Goal: Task Accomplishment & Management: Use online tool/utility

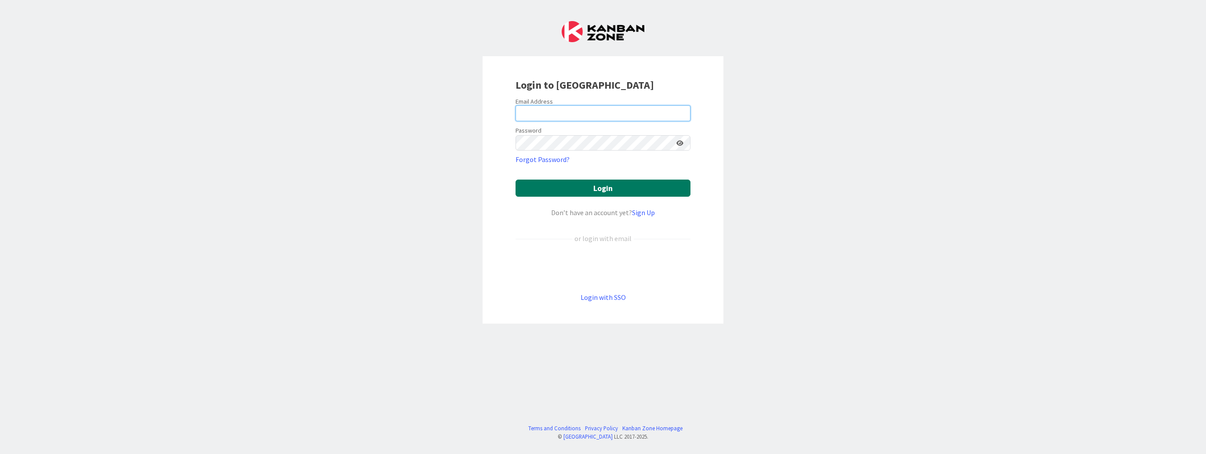
type input "[EMAIL_ADDRESS][DOMAIN_NAME]"
click at [605, 190] on button "Login" at bounding box center [603, 188] width 175 height 17
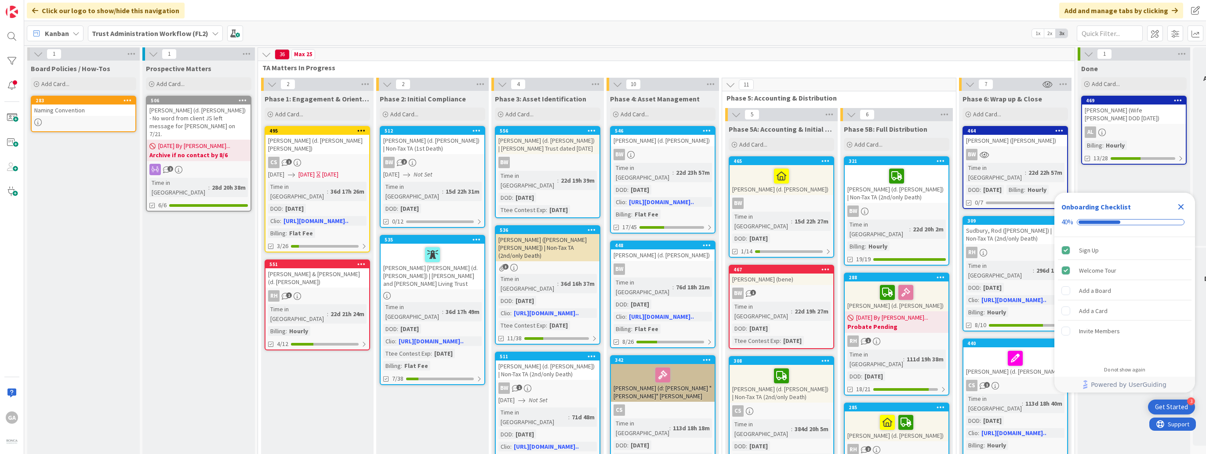
click at [212, 35] on icon at bounding box center [215, 33] width 7 height 7
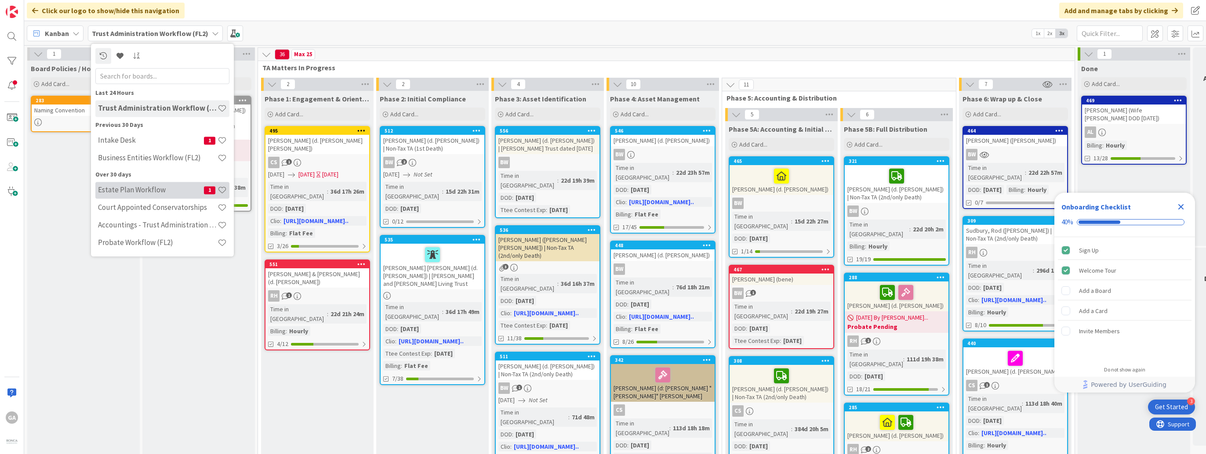
click at [137, 185] on div "Estate Plan Workflow 1" at bounding box center [162, 190] width 134 height 17
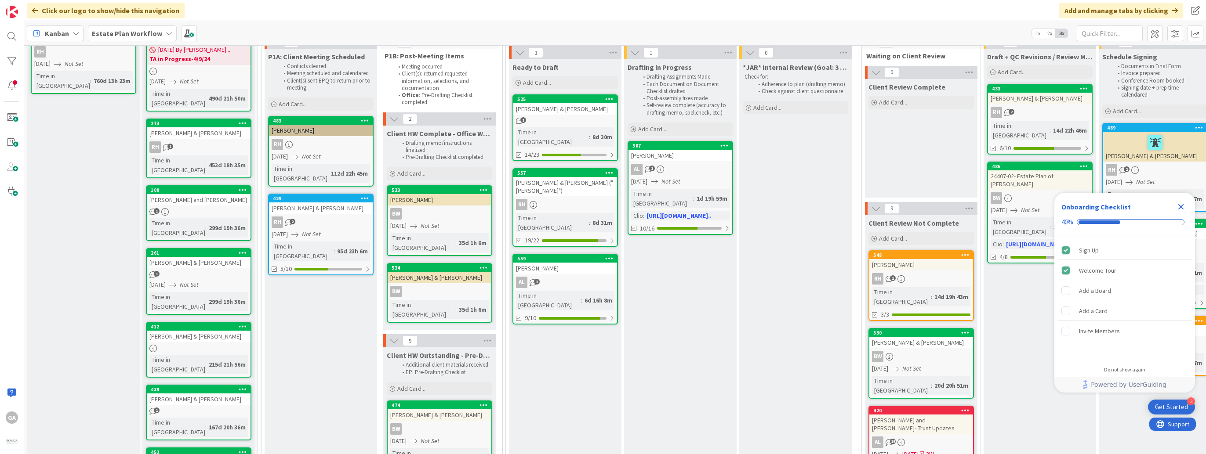
scroll to position [88, 0]
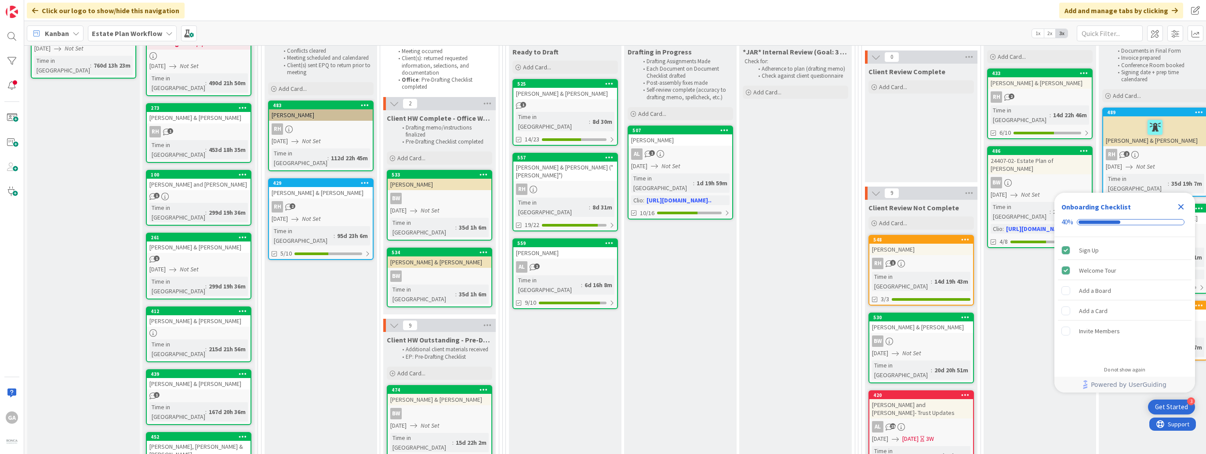
click at [1182, 205] on icon "Close Checklist" at bounding box center [1181, 207] width 6 height 6
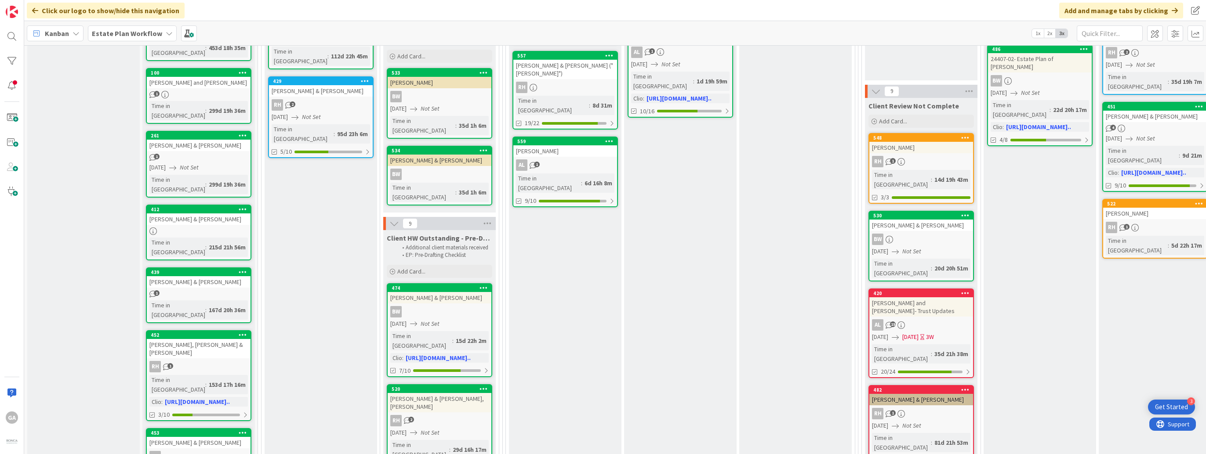
scroll to position [176, 0]
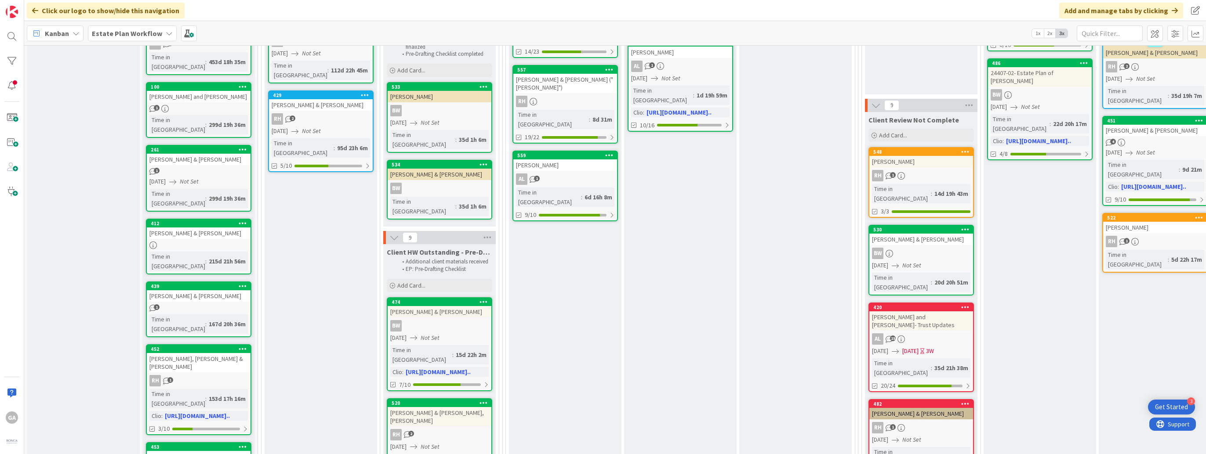
click at [413, 429] on div "RH 2" at bounding box center [440, 434] width 104 height 11
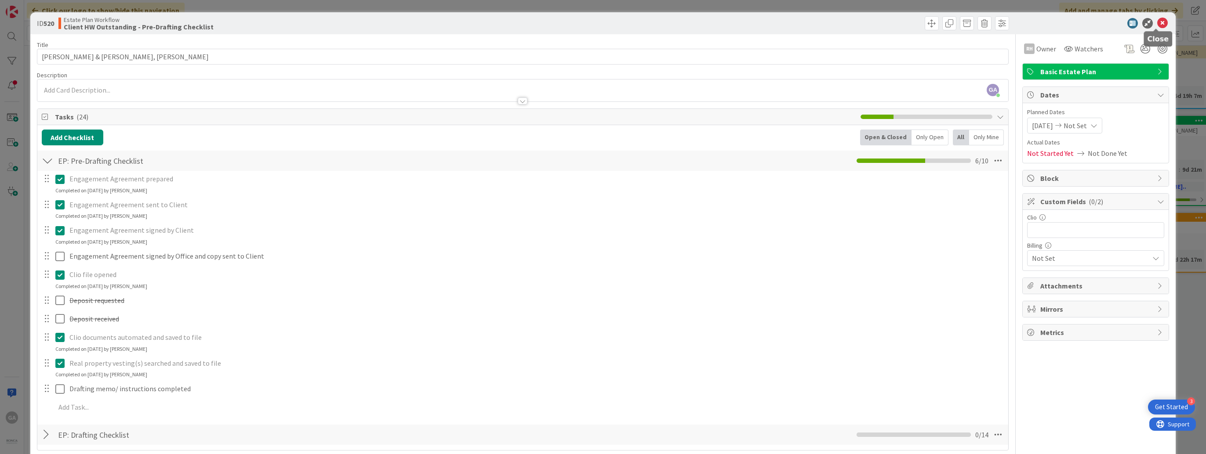
click at [1157, 22] on icon at bounding box center [1162, 23] width 11 height 11
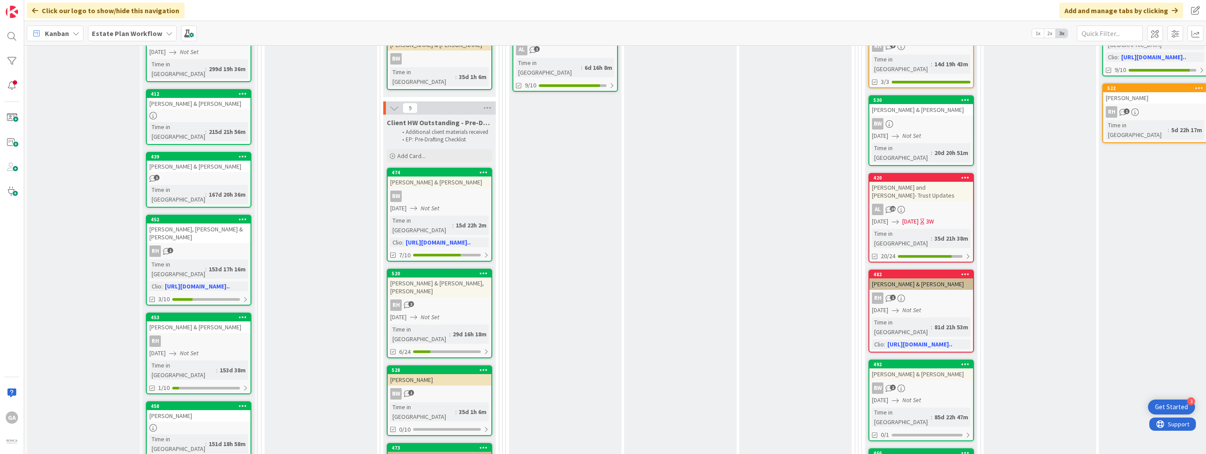
scroll to position [308, 0]
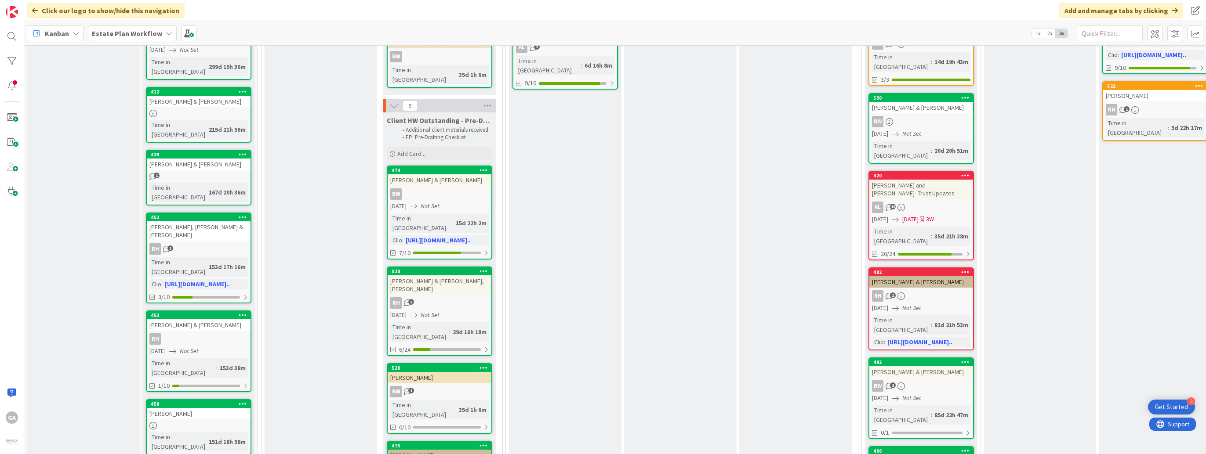
click at [166, 32] on icon at bounding box center [169, 33] width 7 height 7
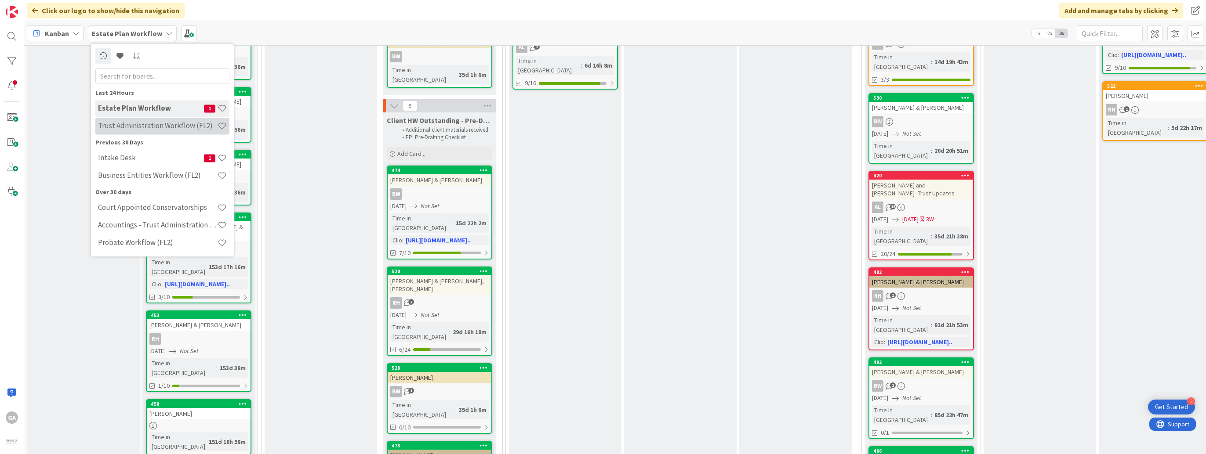
click at [147, 127] on h4 "Trust Administration Workflow (FL2)" at bounding box center [158, 126] width 120 height 9
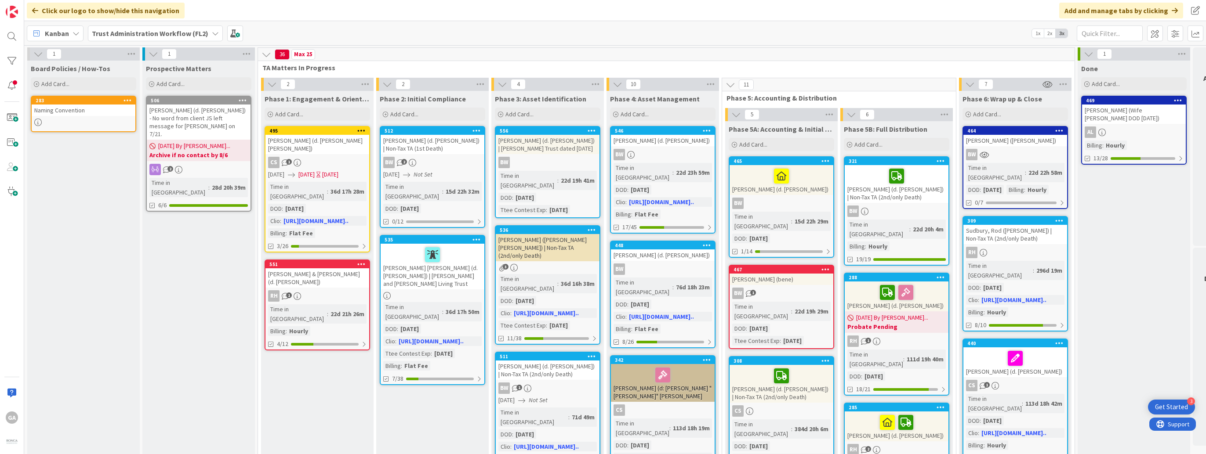
click at [1007, 142] on div "[PERSON_NAME] ([PERSON_NAME])" at bounding box center [1015, 140] width 104 height 11
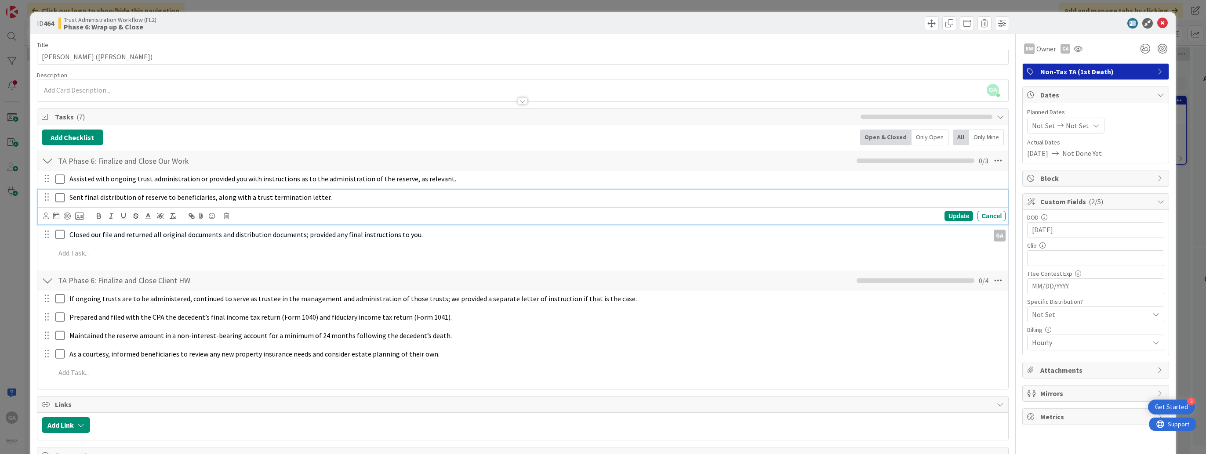
click at [68, 196] on div "Sent final distribution of reserve to beneficiaries, along with a trust termina…" at bounding box center [536, 197] width 940 height 15
drag, startPoint x: 68, startPoint y: 196, endPoint x: 211, endPoint y: 199, distance: 142.9
click at [211, 199] on span "Sent final distribution of reserve to beneficiaries, along with a trust termina…" at bounding box center [200, 197] width 262 height 9
click at [135, 218] on icon "button" at bounding box center [136, 216] width 8 height 8
click at [67, 196] on div "Sent final distribution of reserve to beneficiaries, ﻿ along with a trust termi…" at bounding box center [536, 197] width 940 height 15
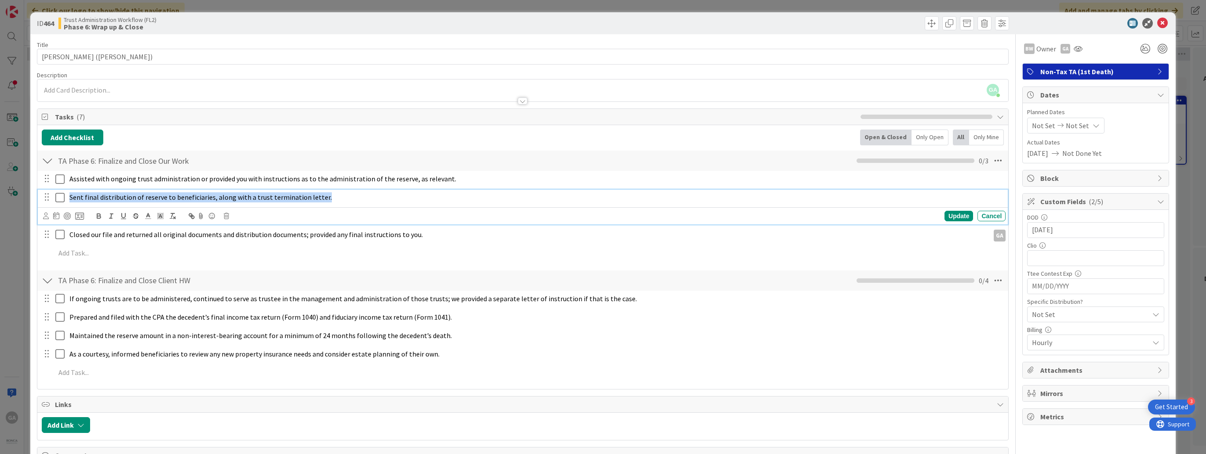
drag, startPoint x: 67, startPoint y: 196, endPoint x: 324, endPoint y: 191, distance: 257.6
click at [324, 191] on div "Sent final distribution of reserve to beneficiaries, along with a trust termina…" at bounding box center [536, 197] width 940 height 15
click at [135, 219] on icon "button" at bounding box center [136, 216] width 8 height 8
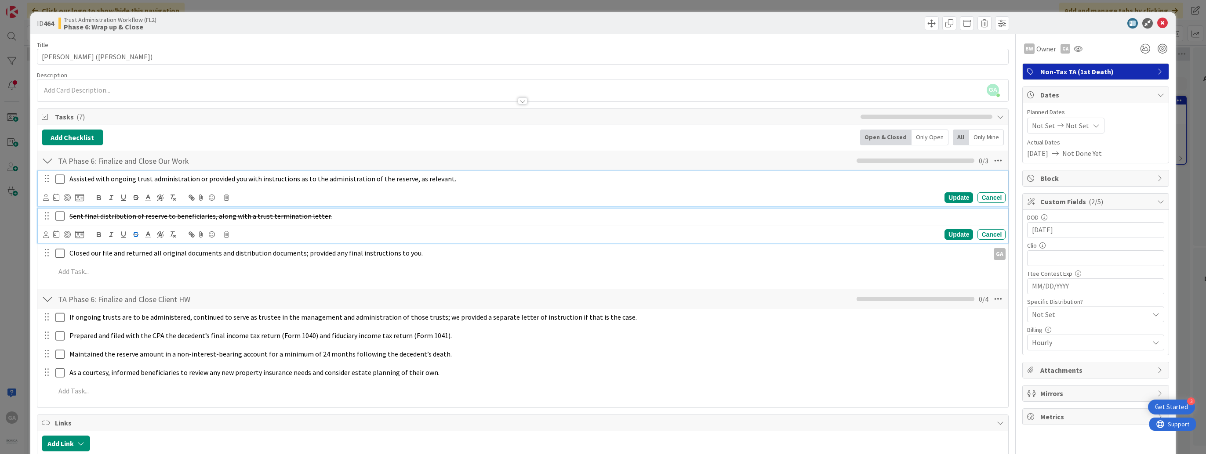
click at [58, 180] on icon at bounding box center [61, 179] width 13 height 11
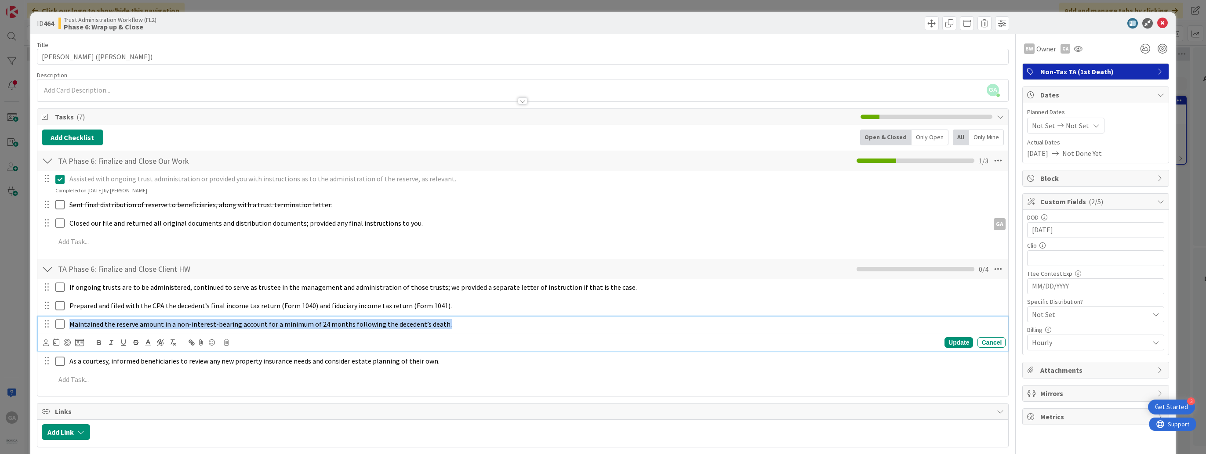
drag, startPoint x: 70, startPoint y: 323, endPoint x: 444, endPoint y: 381, distance: 378.4
click at [444, 381] on div "If ongoing trusts are to be administered, continued to serve as trustee in the …" at bounding box center [523, 336] width 963 height 112
click at [138, 343] on icon "button" at bounding box center [136, 343] width 8 height 8
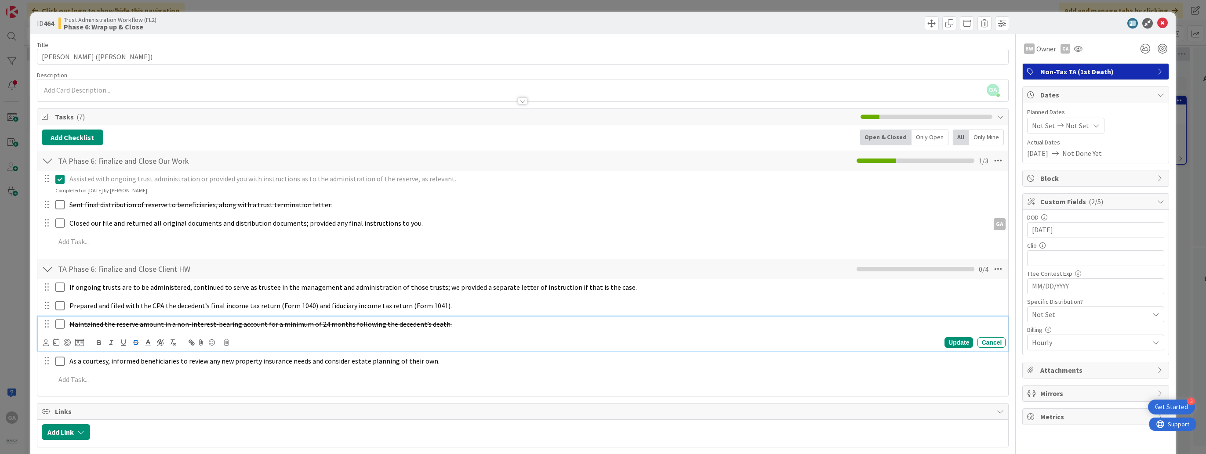
click at [516, 320] on p "Maintained the reserve amount in a non-interest-bearing account for a minimum o…" at bounding box center [535, 325] width 933 height 10
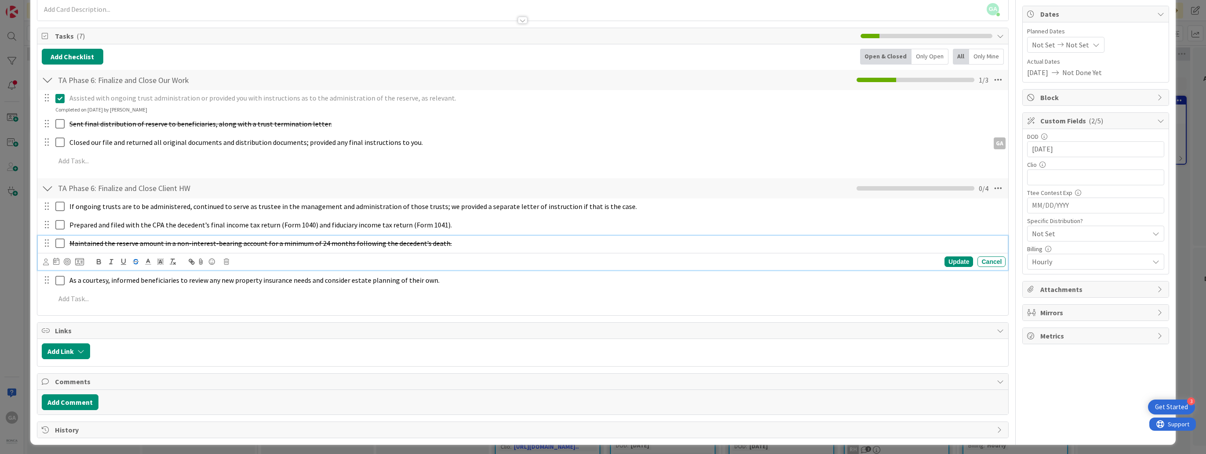
scroll to position [82, 0]
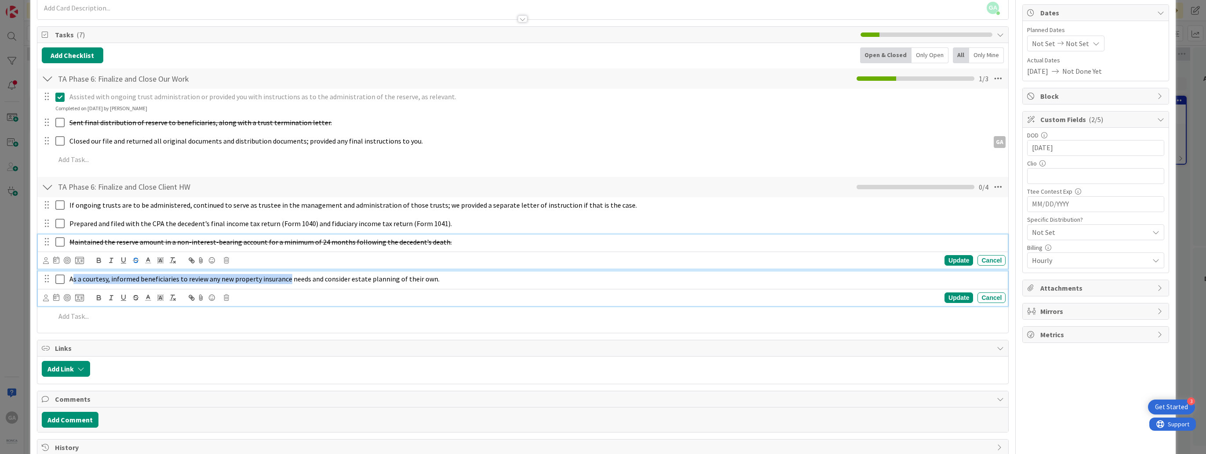
drag, startPoint x: 71, startPoint y: 279, endPoint x: 288, endPoint y: 292, distance: 217.6
click at [288, 292] on div "As a courtesy, informed beneficiaries to review any new property insurance need…" at bounding box center [523, 289] width 970 height 35
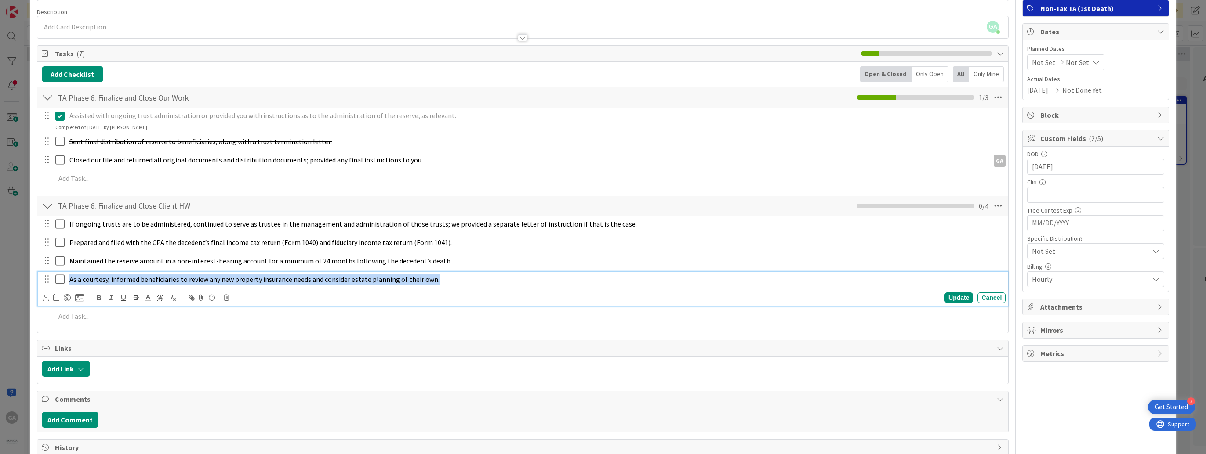
drag, startPoint x: 69, startPoint y: 277, endPoint x: 508, endPoint y: 316, distance: 441.3
click at [508, 316] on div "If ongoing trusts are to be administered, continued to serve as trustee in the …" at bounding box center [523, 272] width 963 height 112
click at [135, 297] on icon "button" at bounding box center [136, 298] width 8 height 8
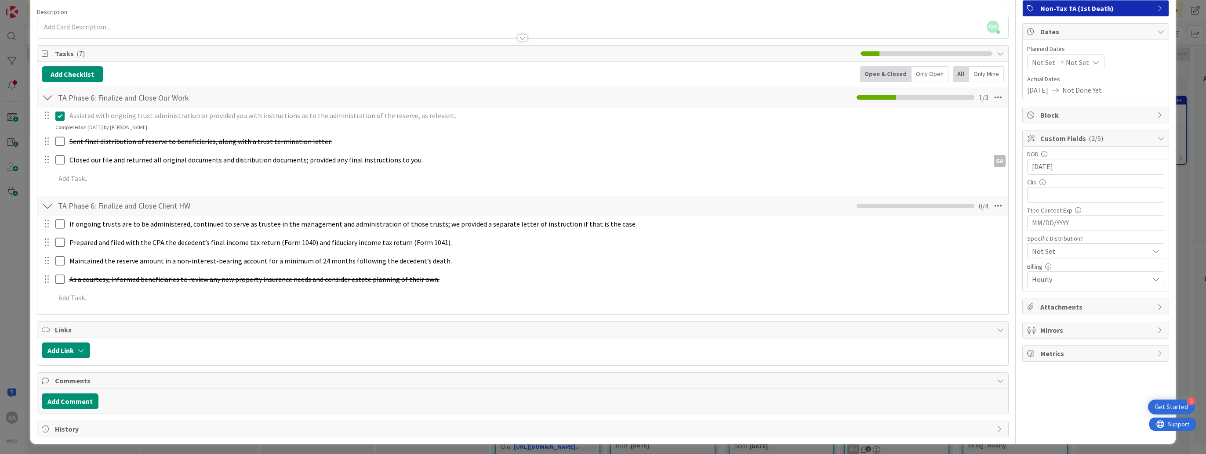
click at [958, 73] on div "All" at bounding box center [961, 74] width 16 height 16
click at [988, 74] on div "Only Mine" at bounding box center [986, 74] width 35 height 16
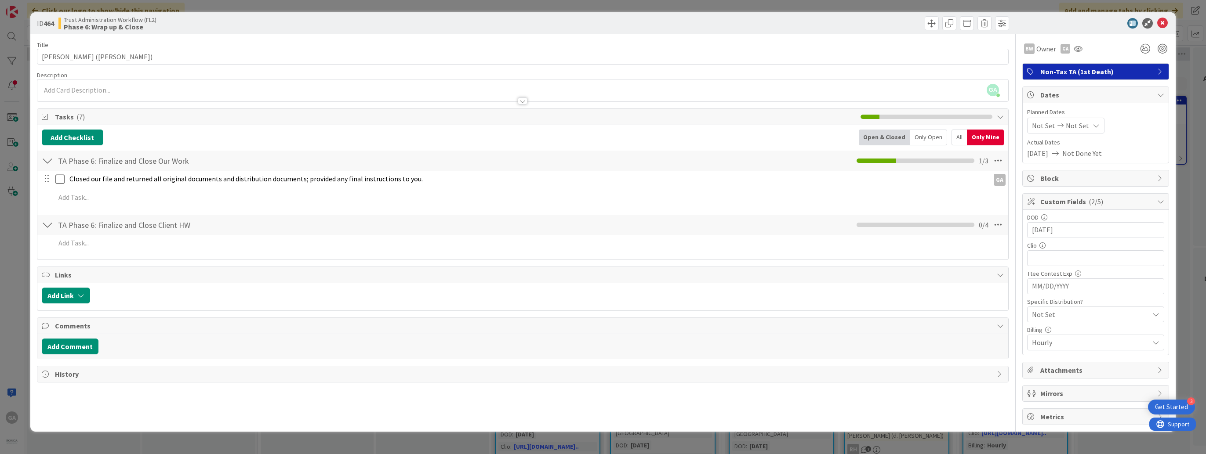
click at [963, 136] on div "All" at bounding box center [959, 138] width 15 height 16
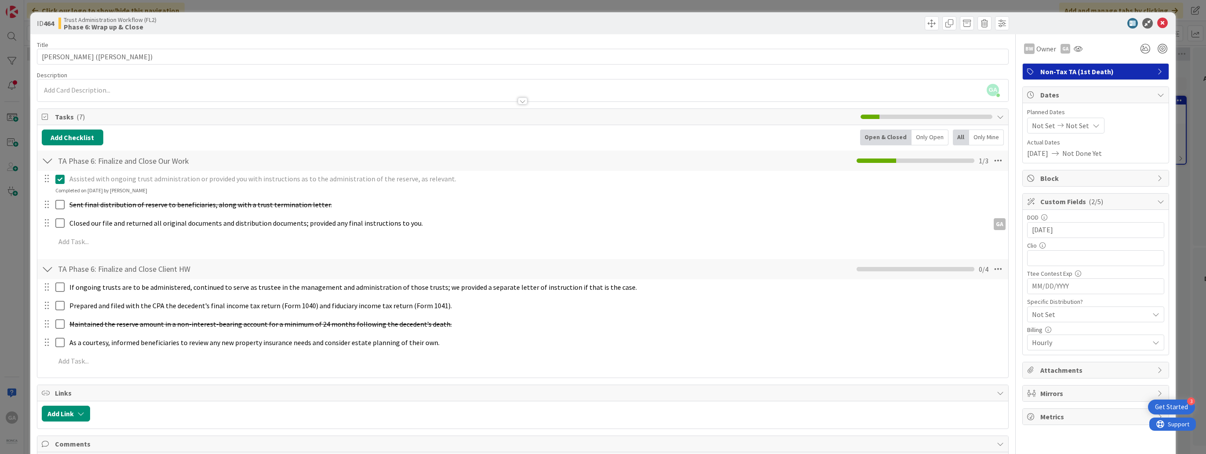
click at [985, 136] on div "Only Mine" at bounding box center [986, 138] width 35 height 16
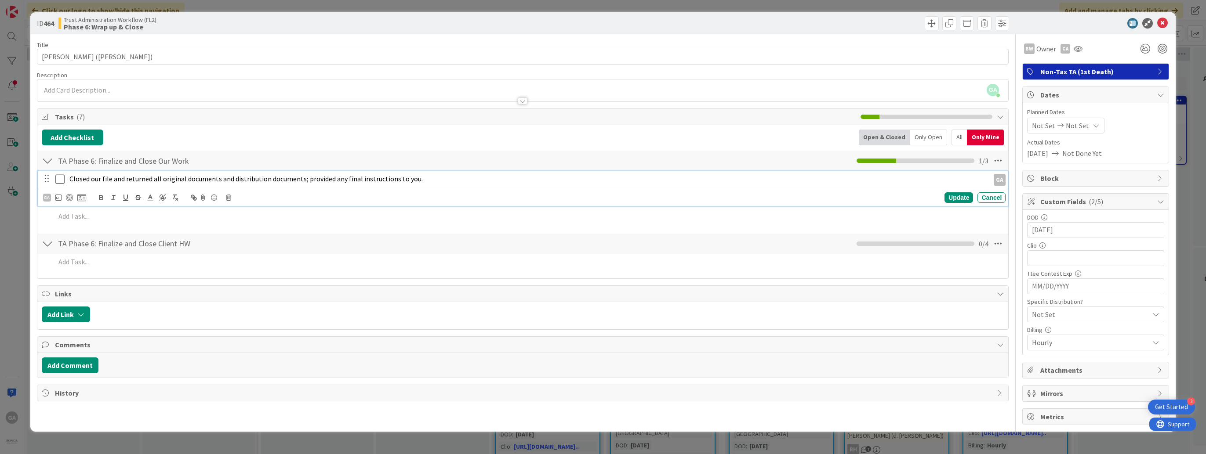
click at [58, 180] on icon at bounding box center [61, 179] width 13 height 11
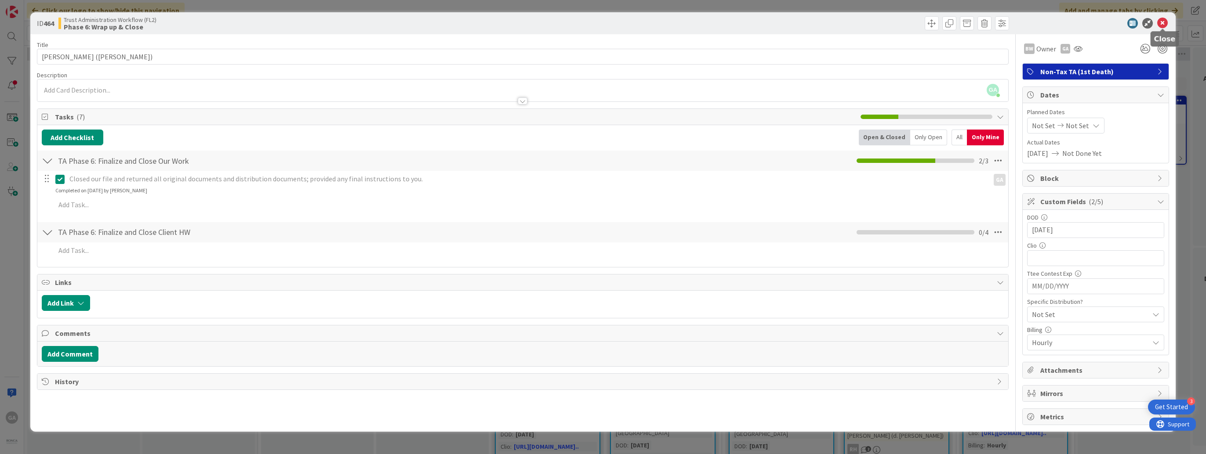
click at [1161, 24] on icon at bounding box center [1162, 23] width 11 height 11
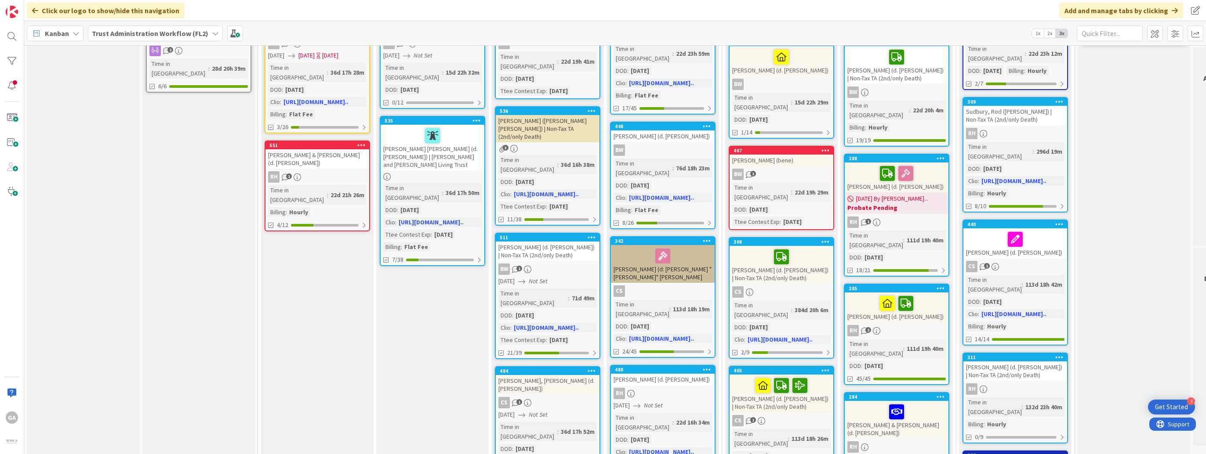
scroll to position [132, 0]
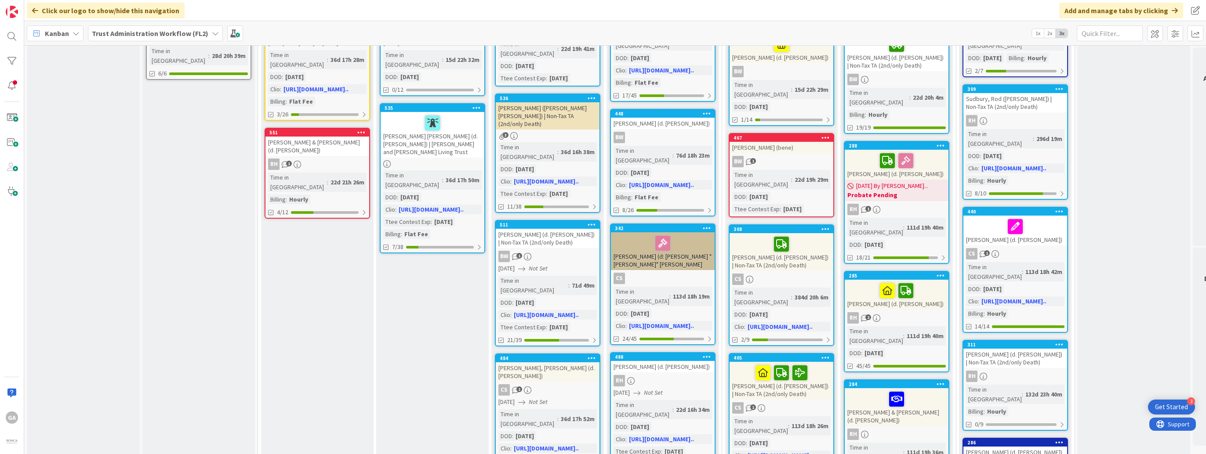
click at [1034, 349] on div "[PERSON_NAME] (d. [PERSON_NAME]) | Non-Tax TA (2nd/only Death)" at bounding box center [1015, 358] width 104 height 19
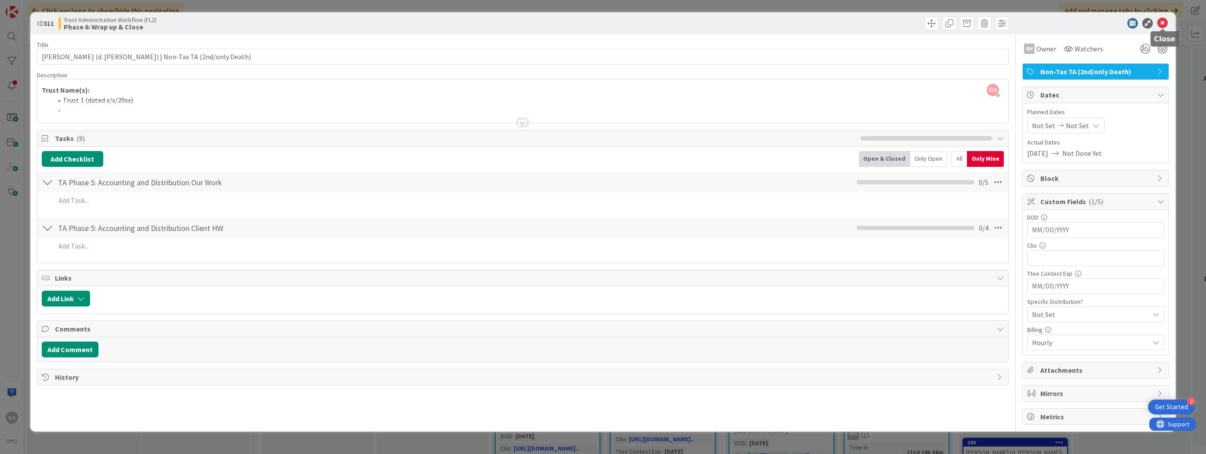
click at [1164, 23] on icon at bounding box center [1162, 23] width 11 height 11
